Goal: Task Accomplishment & Management: Manage account settings

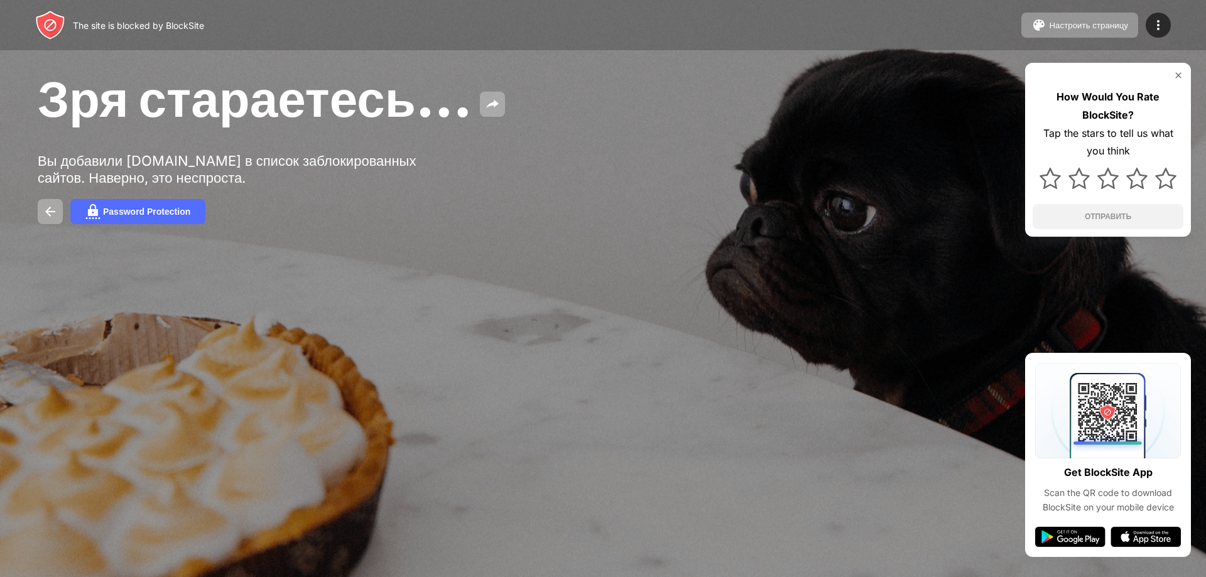
click at [1178, 77] on img at bounding box center [1178, 75] width 10 height 10
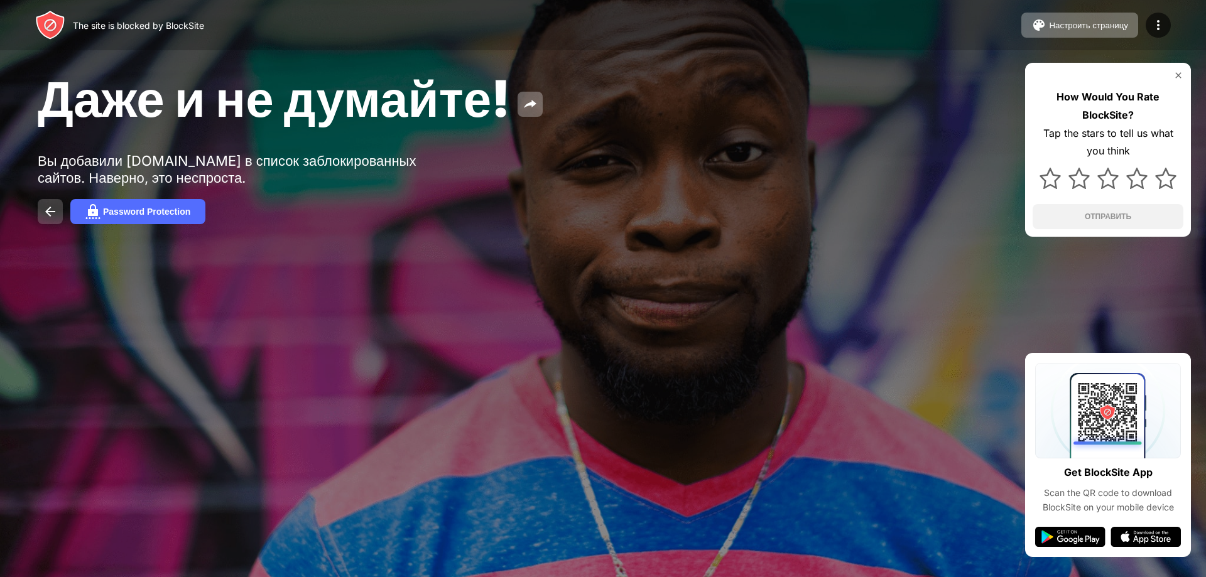
click at [57, 208] on img at bounding box center [50, 211] width 15 height 15
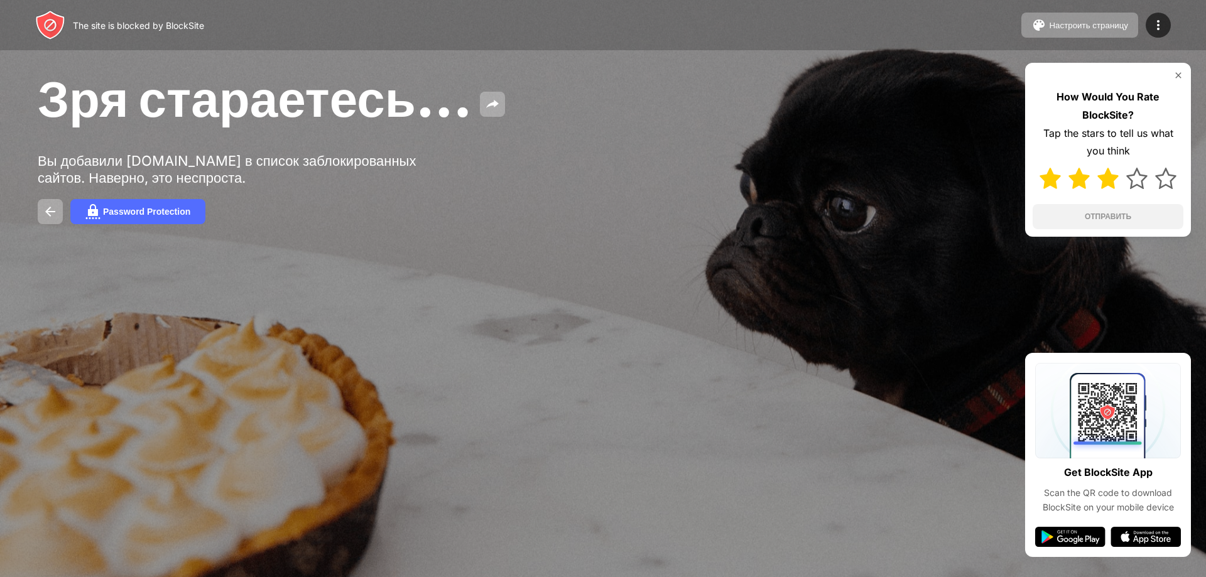
click at [1112, 185] on img at bounding box center [1107, 178] width 21 height 21
click at [1129, 218] on button "ОТПРАВИТЬ" at bounding box center [1107, 216] width 151 height 25
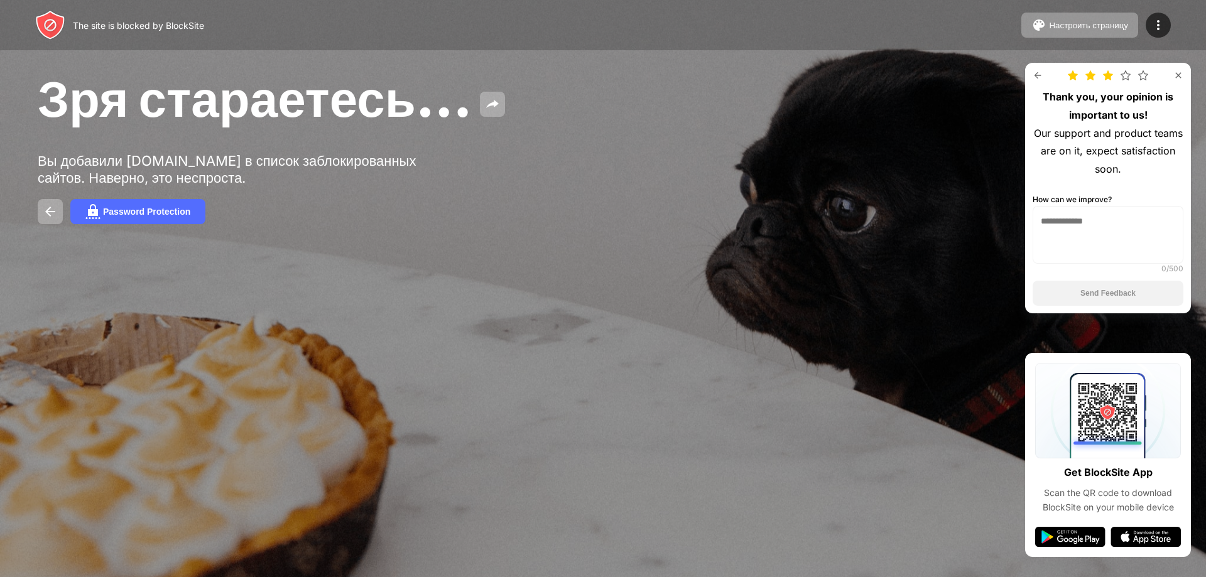
click at [1182, 75] on img at bounding box center [1178, 75] width 10 height 10
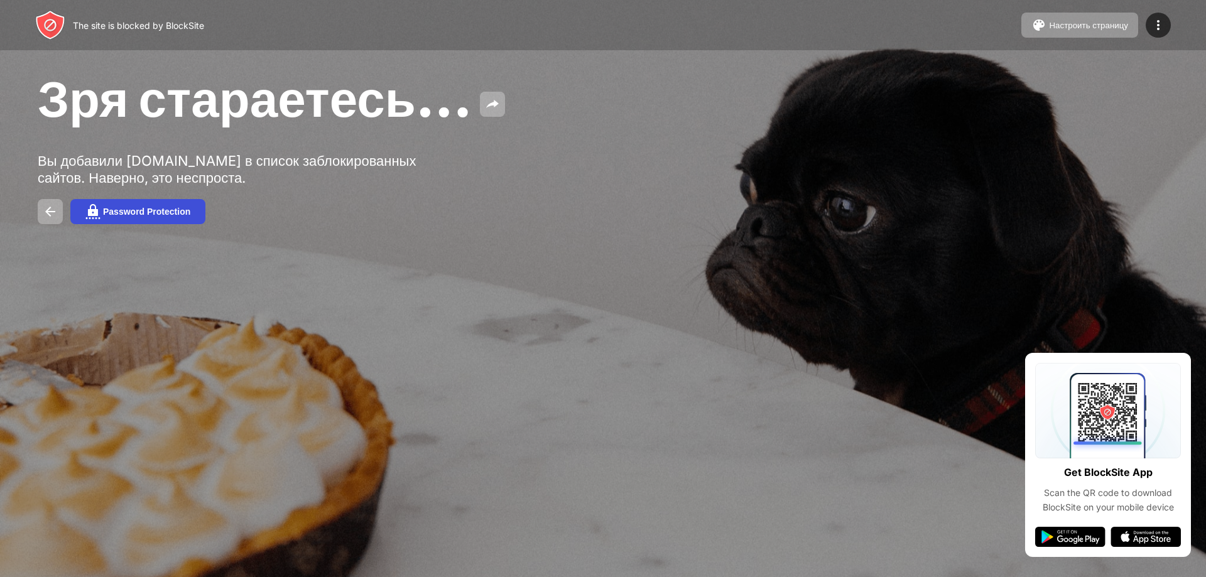
click at [141, 216] on button "Password Protection" at bounding box center [137, 211] width 135 height 25
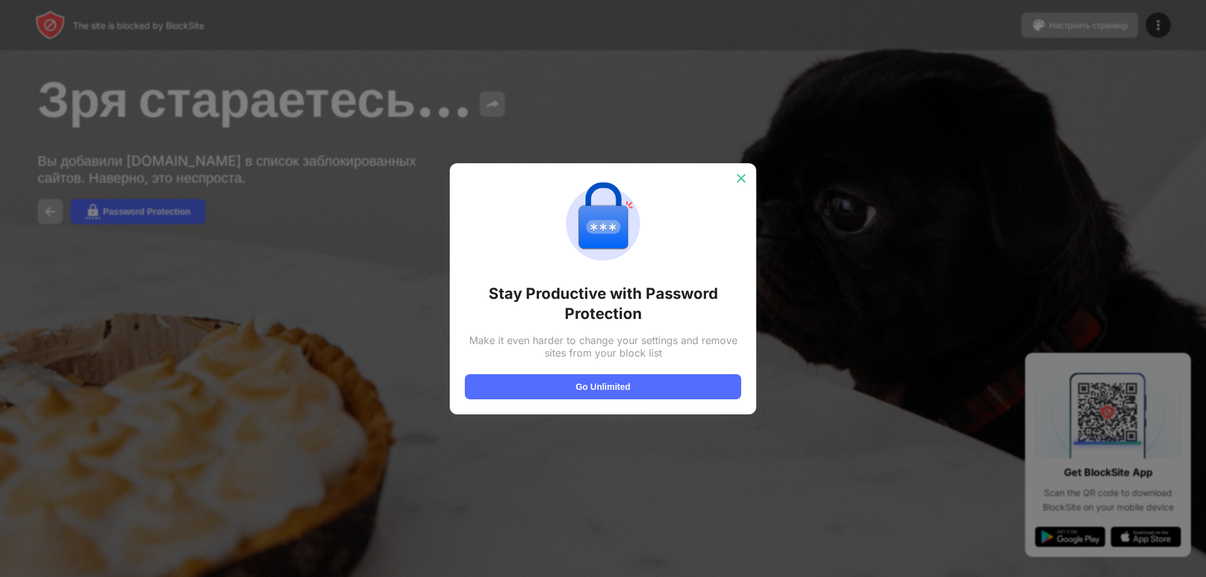
click at [733, 176] on div at bounding box center [741, 178] width 20 height 20
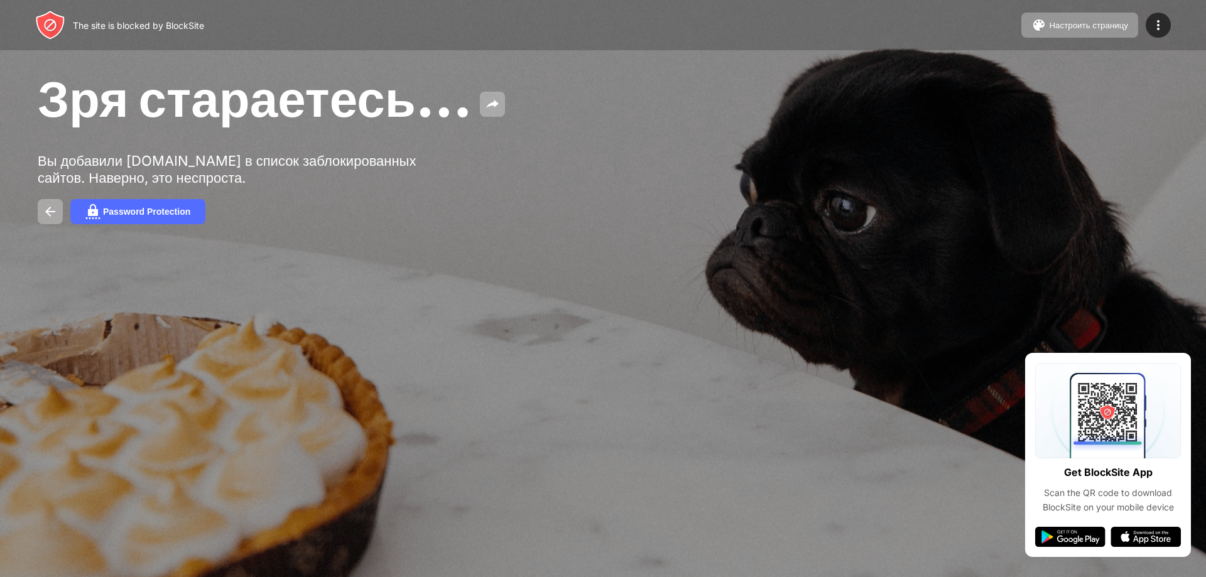
click at [286, 158] on div "Вы добавили [DOMAIN_NAME] в список заблокированных сайтов. Наверно, это неспрос…" at bounding box center [232, 170] width 388 height 34
drag, startPoint x: 308, startPoint y: 104, endPoint x: 337, endPoint y: 111, distance: 30.3
click at [323, 109] on span "Зря стараетесь…" at bounding box center [255, 98] width 435 height 61
click at [38, 209] on button at bounding box center [50, 211] width 25 height 25
